Goal: Book appointment/travel/reservation

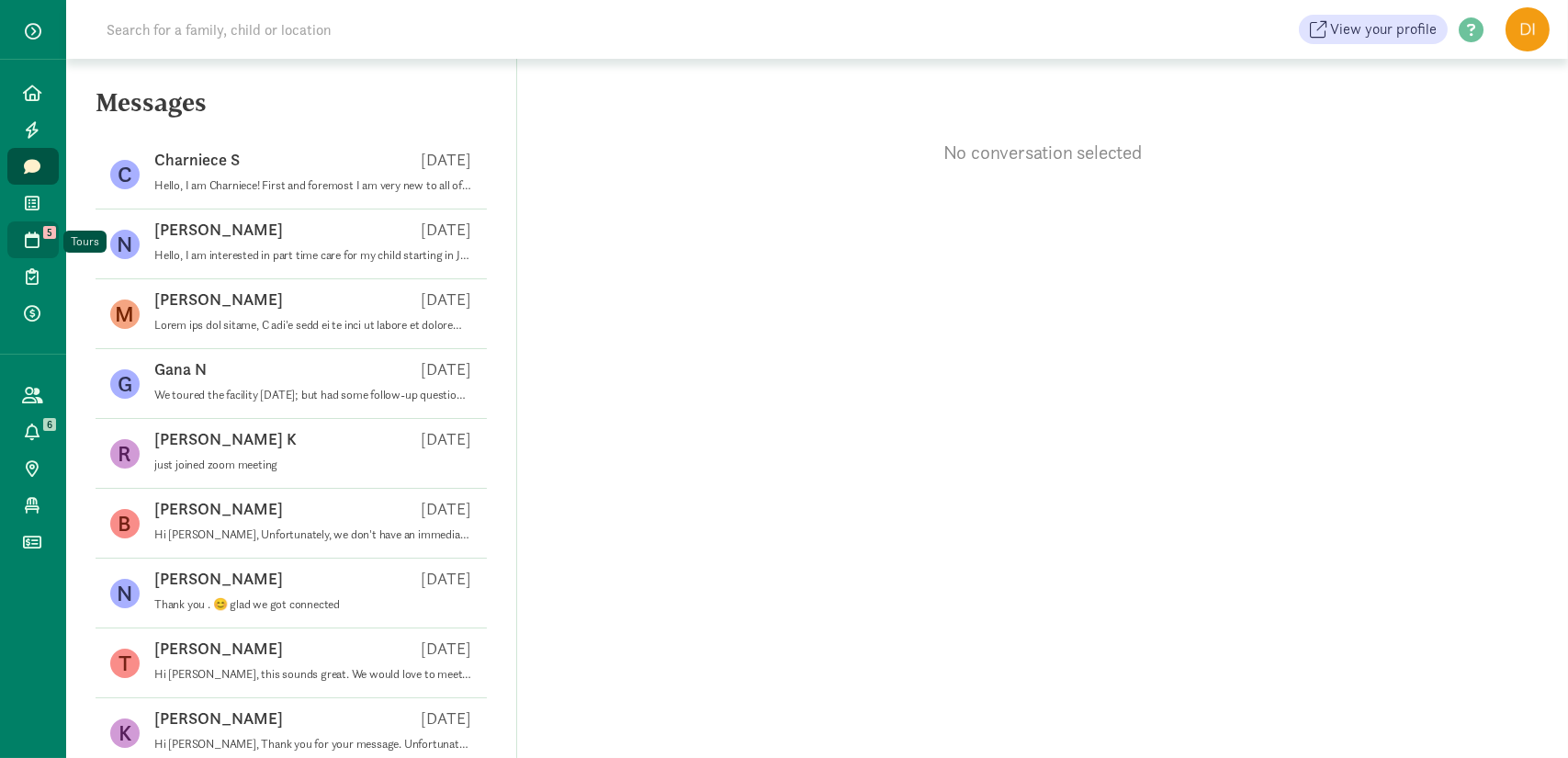
click at [28, 248] on link "Tours 5" at bounding box center [32, 240] width 51 height 36
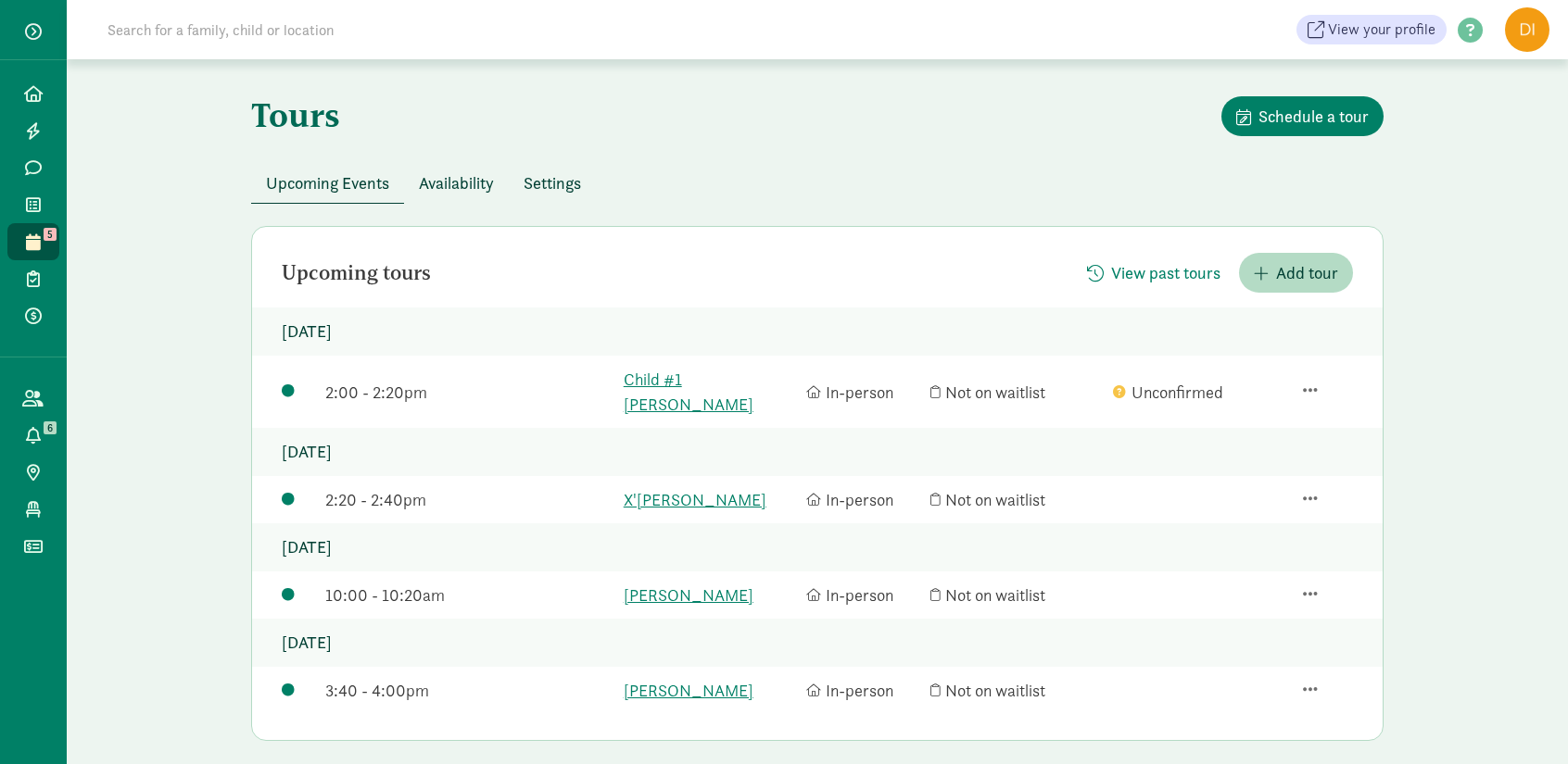
click at [1415, 249] on div "Tours Schedule a tour Upcoming Events Availability Settings Upcoming tours View…" at bounding box center [817, 524] width 1207 height 929
click at [667, 378] on link "Child #1 [PERSON_NAME]" at bounding box center [710, 392] width 173 height 50
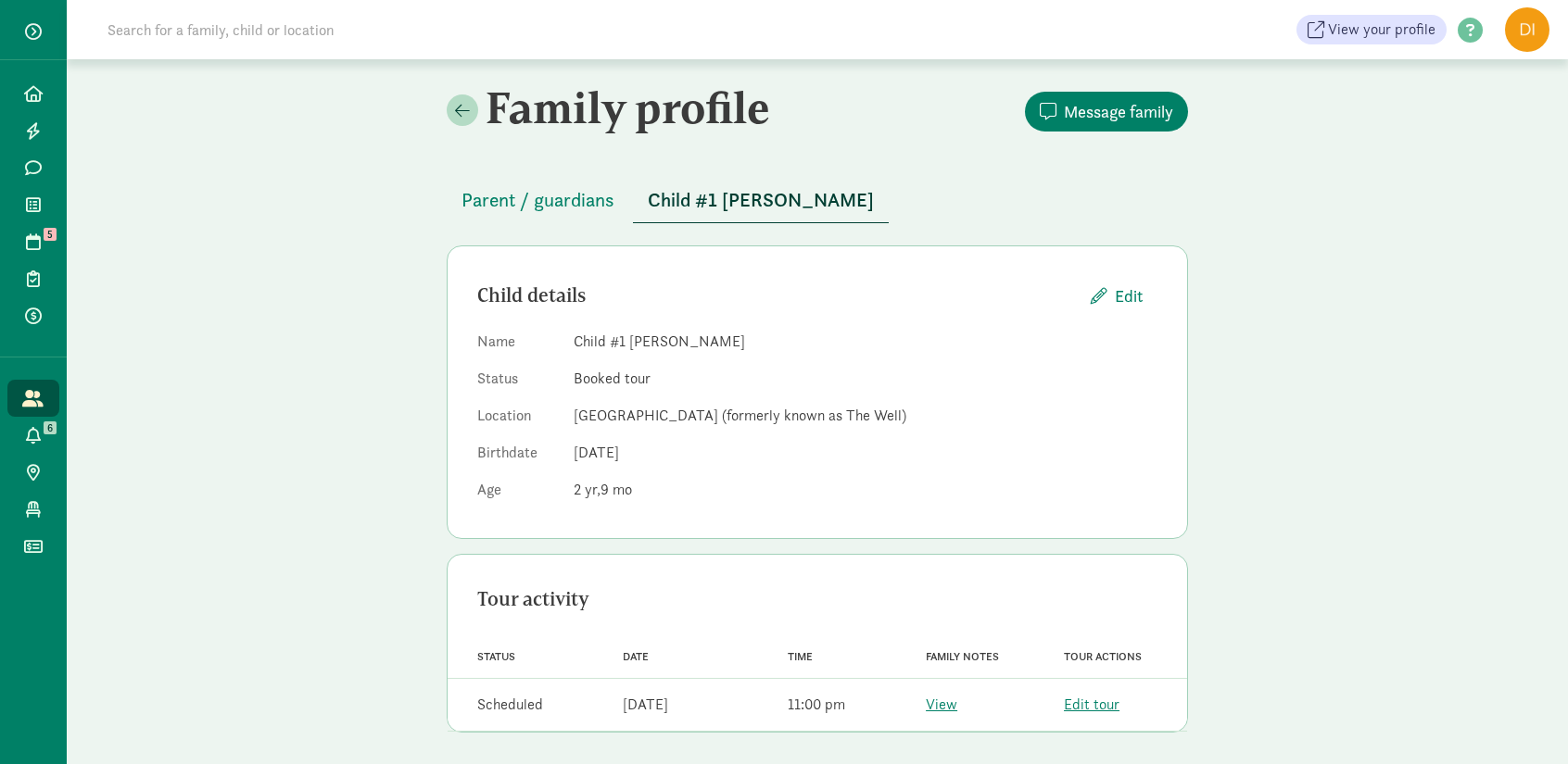
scroll to position [5, 0]
